Goal: Task Accomplishment & Management: Use online tool/utility

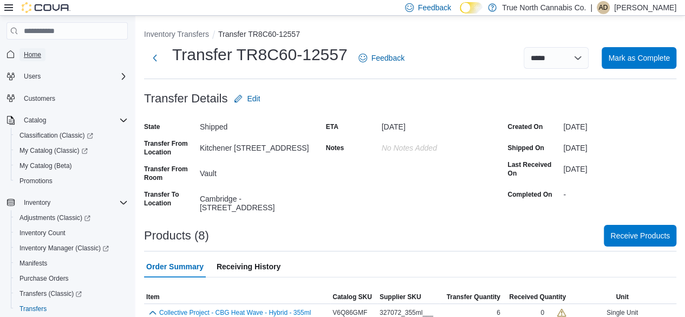
click at [39, 55] on span "Home" at bounding box center [32, 54] width 17 height 9
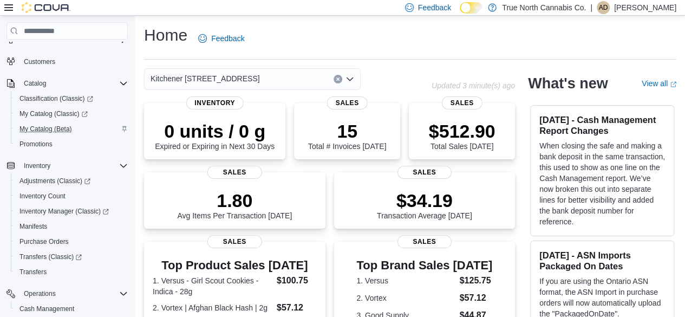
scroll to position [54, 0]
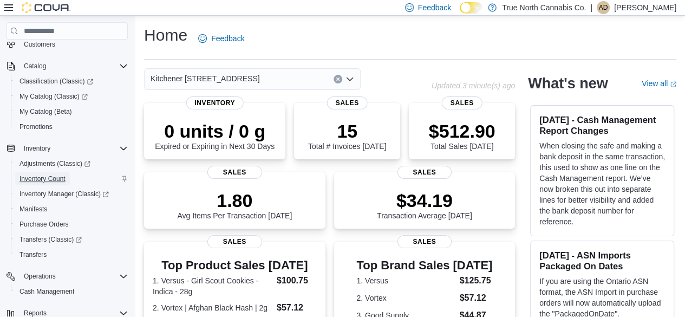
click at [59, 177] on span "Inventory Count" at bounding box center [43, 178] width 46 height 9
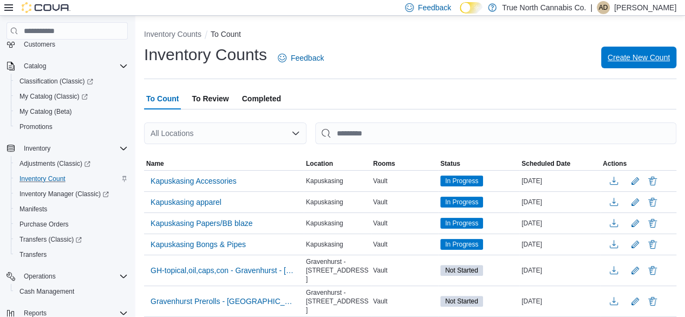
click at [633, 57] on span "Create New Count" at bounding box center [639, 57] width 62 height 11
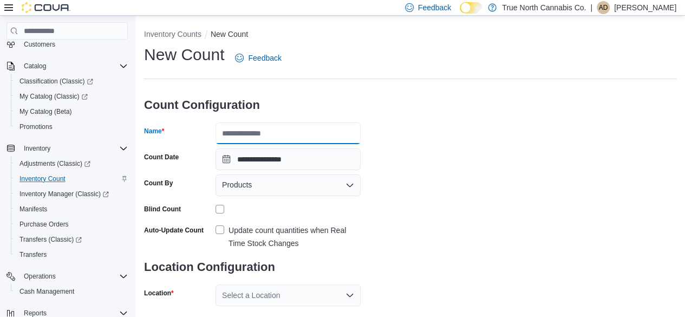
click at [289, 133] on input "Name" at bounding box center [288, 133] width 145 height 22
click at [284, 132] on input "**********" at bounding box center [288, 133] width 145 height 22
type input "**********"
click at [221, 230] on label "Update count quantities when Real Time Stock Changes" at bounding box center [288, 237] width 145 height 26
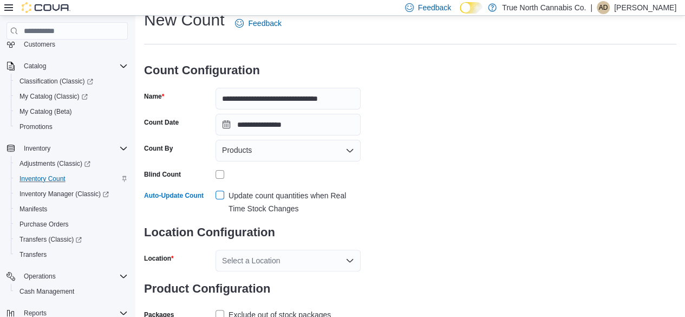
scroll to position [70, 0]
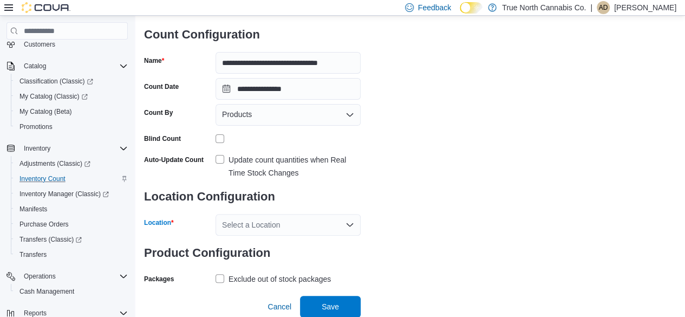
click at [347, 223] on icon "Open list of options" at bounding box center [350, 225] width 9 height 9
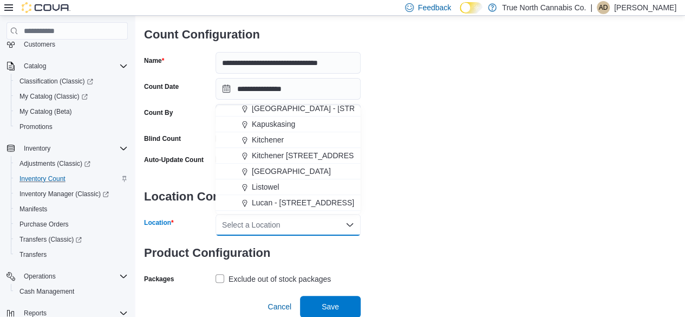
scroll to position [379, 0]
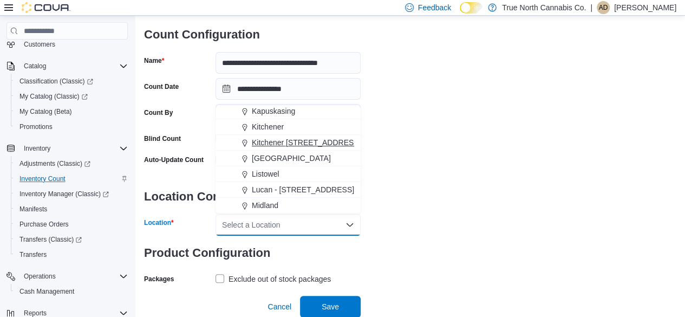
click at [307, 144] on span "Kitchener [STREET_ADDRESS]" at bounding box center [306, 142] width 109 height 11
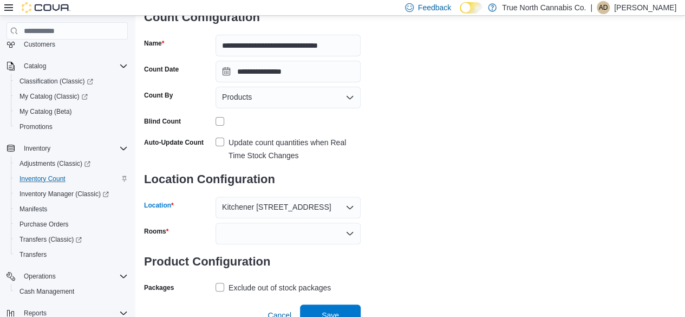
scroll to position [96, 0]
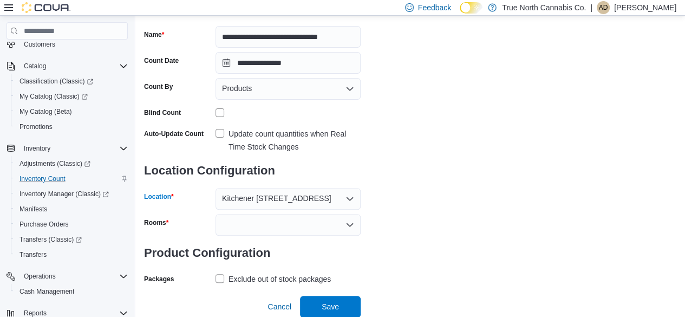
click at [351, 222] on icon "Open list of options" at bounding box center [350, 225] width 9 height 9
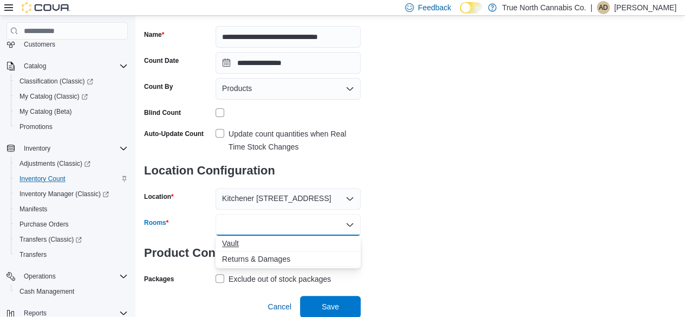
click at [245, 240] on span "Vault" at bounding box center [288, 243] width 132 height 11
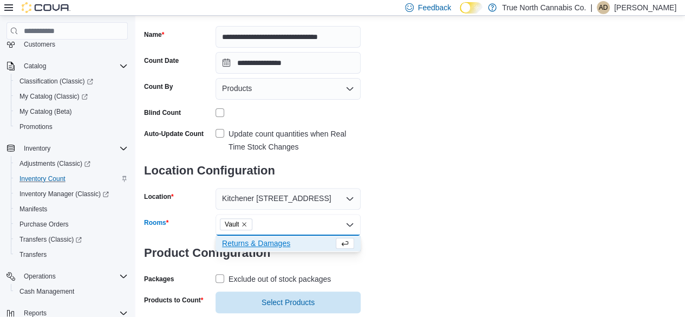
click at [245, 240] on span "Returns & Damages" at bounding box center [278, 243] width 112 height 11
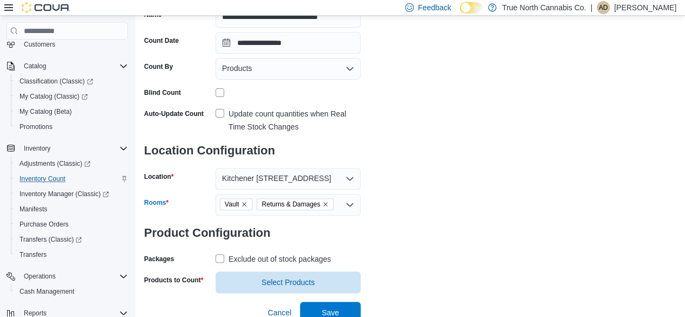
scroll to position [122, 0]
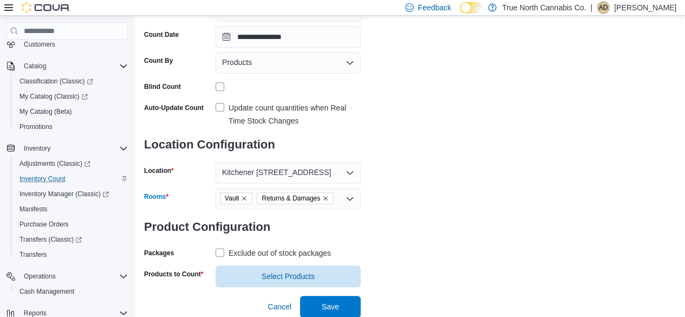
click at [218, 250] on label "Exclude out of stock packages" at bounding box center [273, 253] width 115 height 13
click at [271, 270] on span "Select Products" at bounding box center [288, 276] width 132 height 22
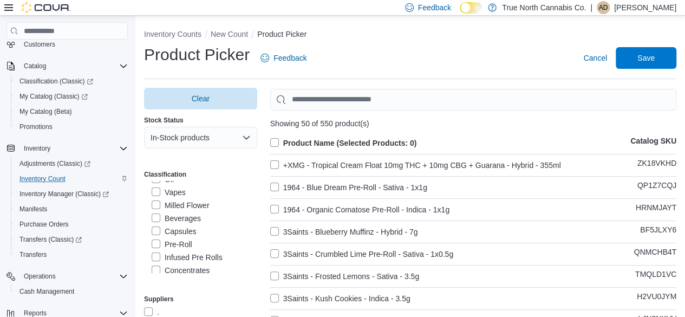
scroll to position [379, 0]
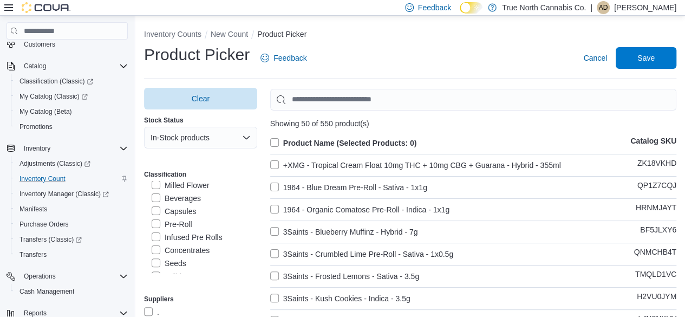
click at [154, 231] on label "Pre-Roll" at bounding box center [172, 224] width 41 height 13
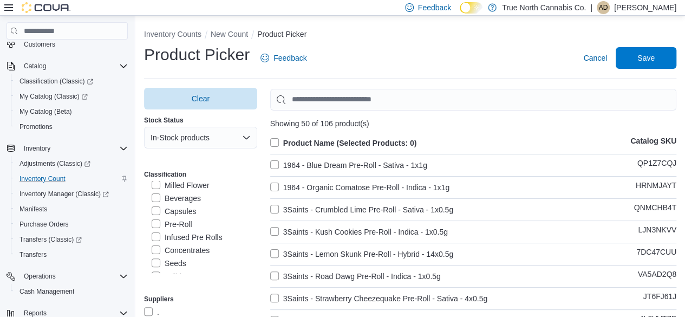
click at [155, 244] on label "Infused Pre Rolls" at bounding box center [187, 237] width 71 height 13
click at [270, 141] on label "Product Name (Selected Products: 0)" at bounding box center [343, 143] width 147 height 13
click at [653, 56] on span "Save" at bounding box center [646, 57] width 17 height 11
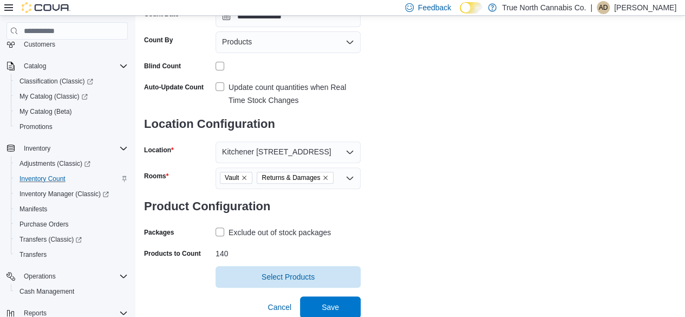
scroll to position [144, 0]
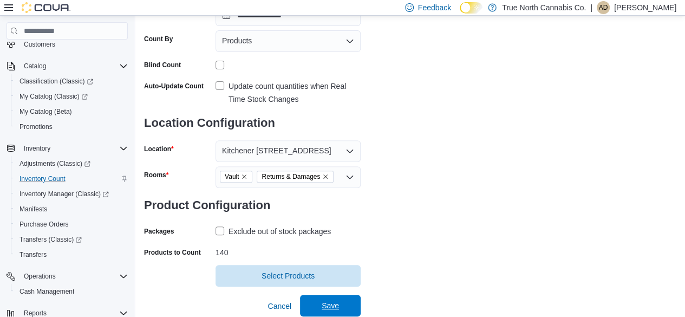
click at [338, 305] on span "Save" at bounding box center [330, 305] width 17 height 11
